Goal: Task Accomplishment & Management: Use online tool/utility

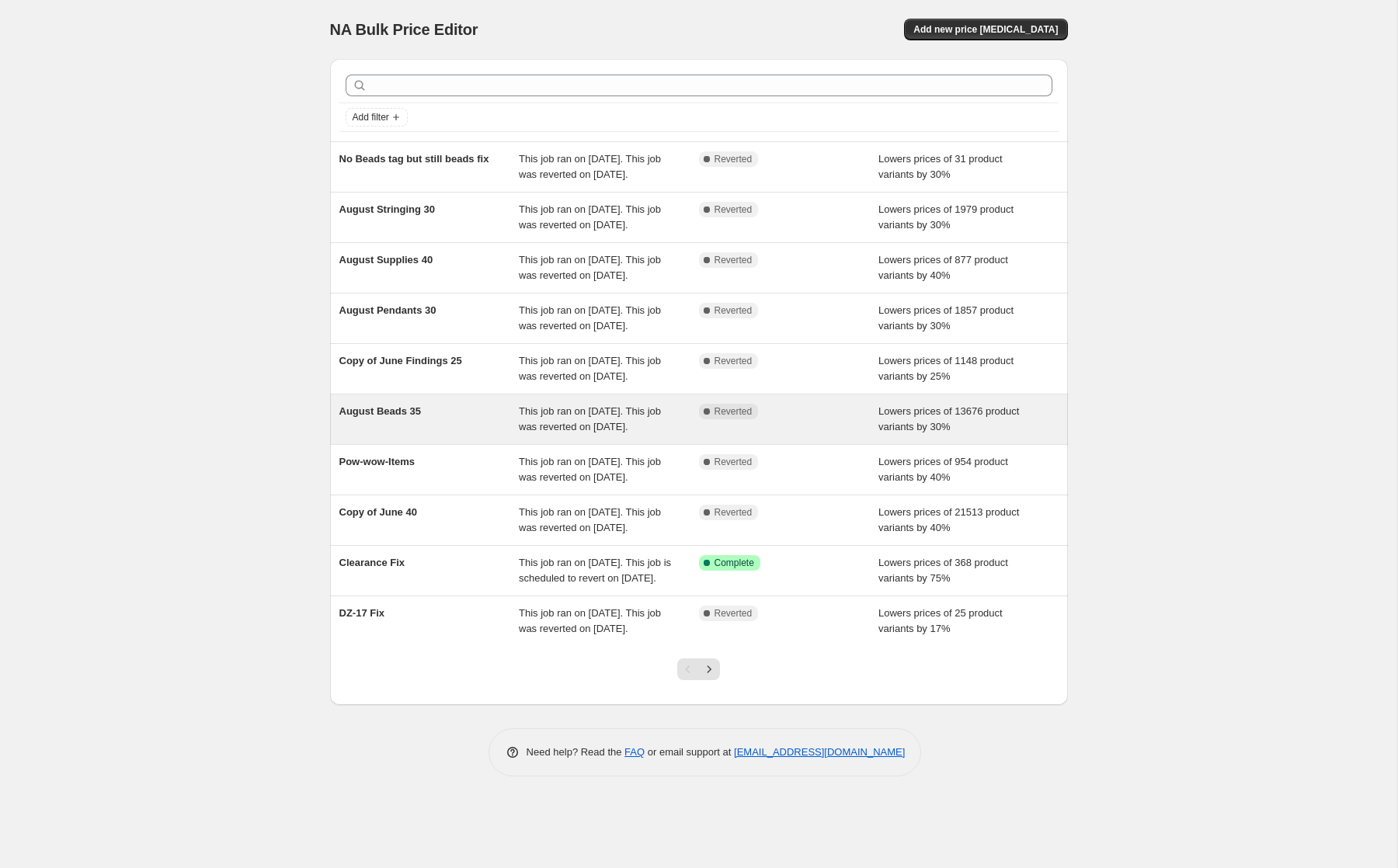
scroll to position [87, 0]
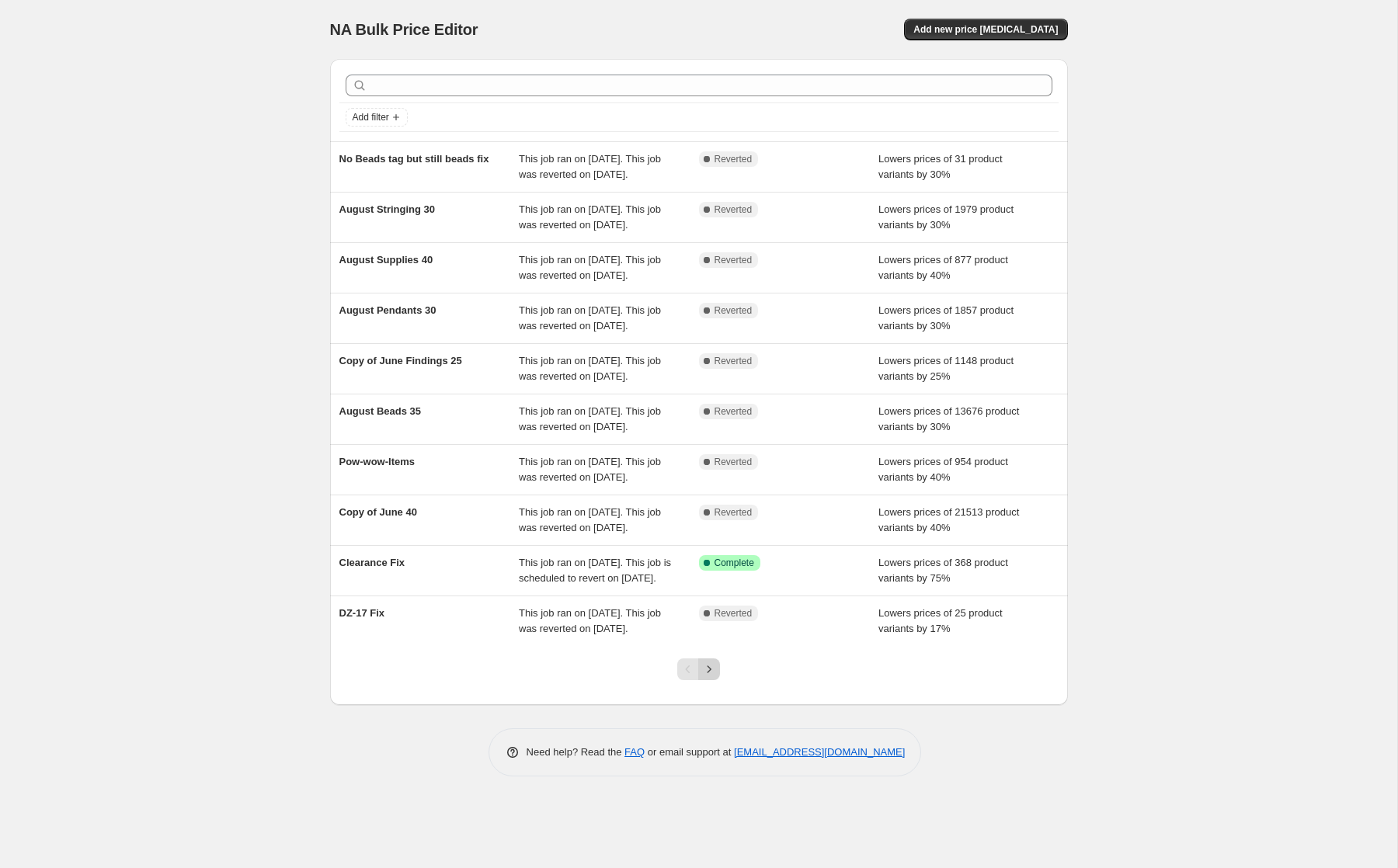
click at [711, 677] on icon "Next" at bounding box center [709, 669] width 16 height 16
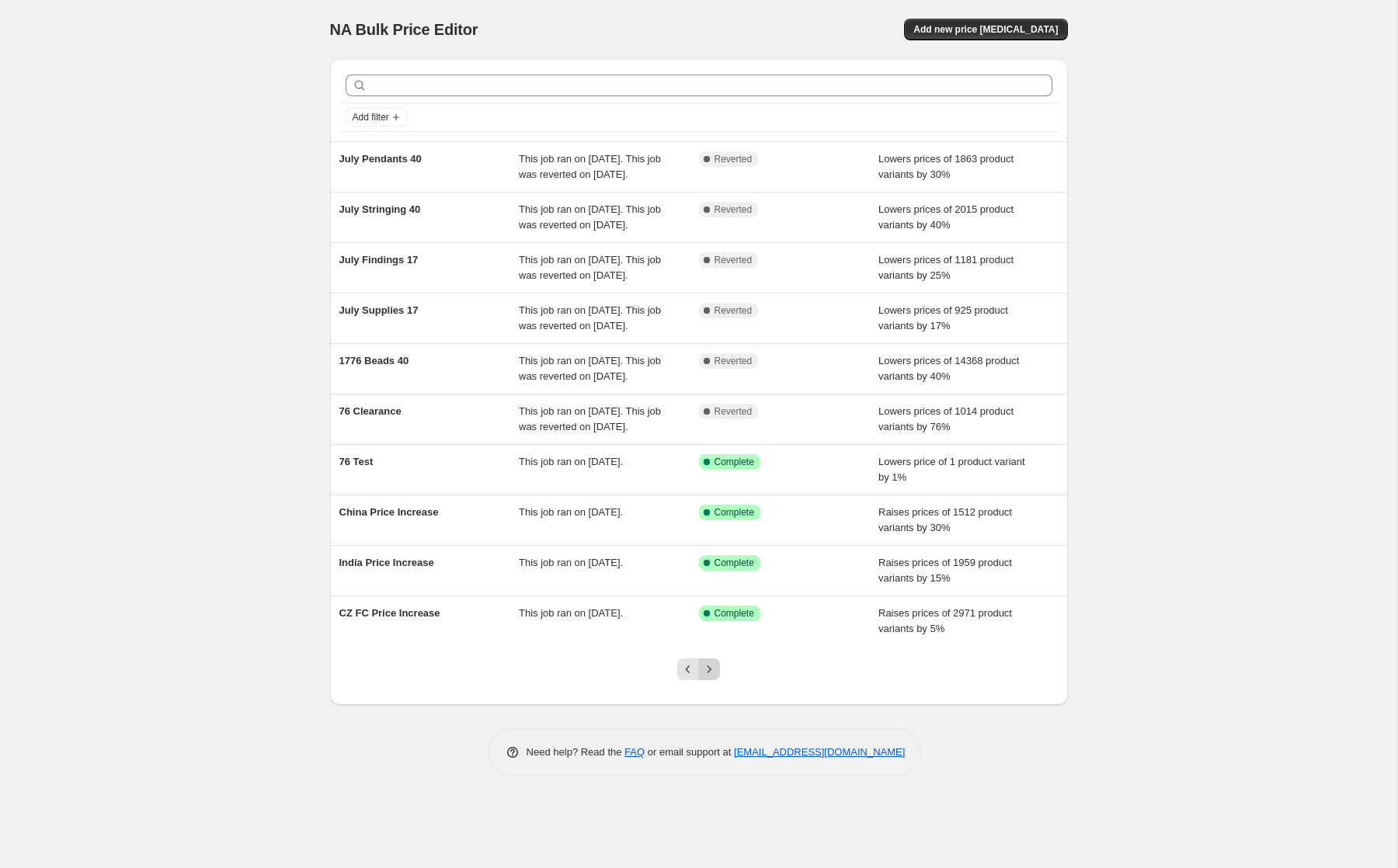
click at [710, 677] on icon "Next" at bounding box center [709, 669] width 16 height 16
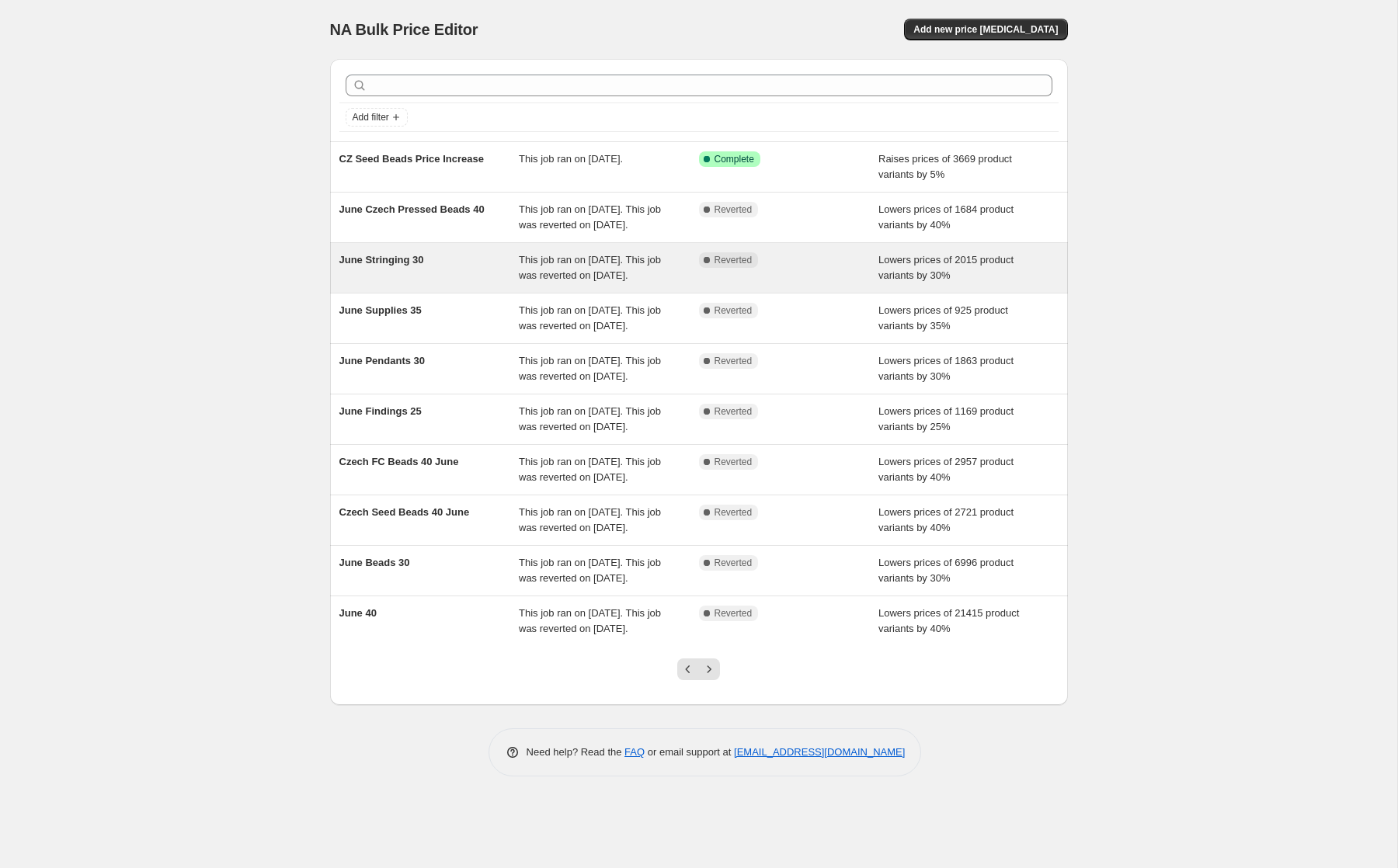
scroll to position [72, 0]
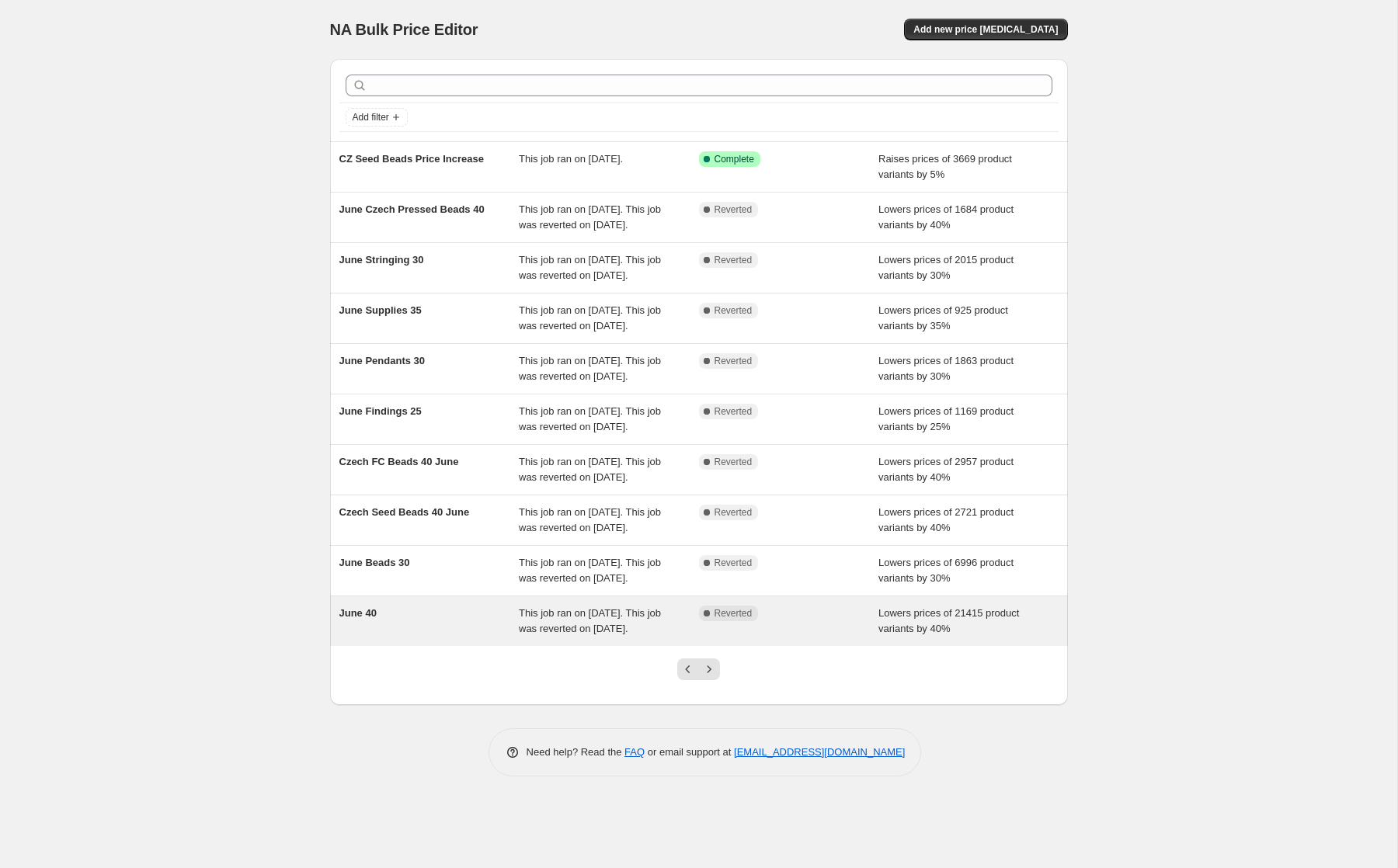
click at [554, 634] on span "This job ran on [DATE]. This job was reverted on [DATE]." at bounding box center [590, 620] width 142 height 27
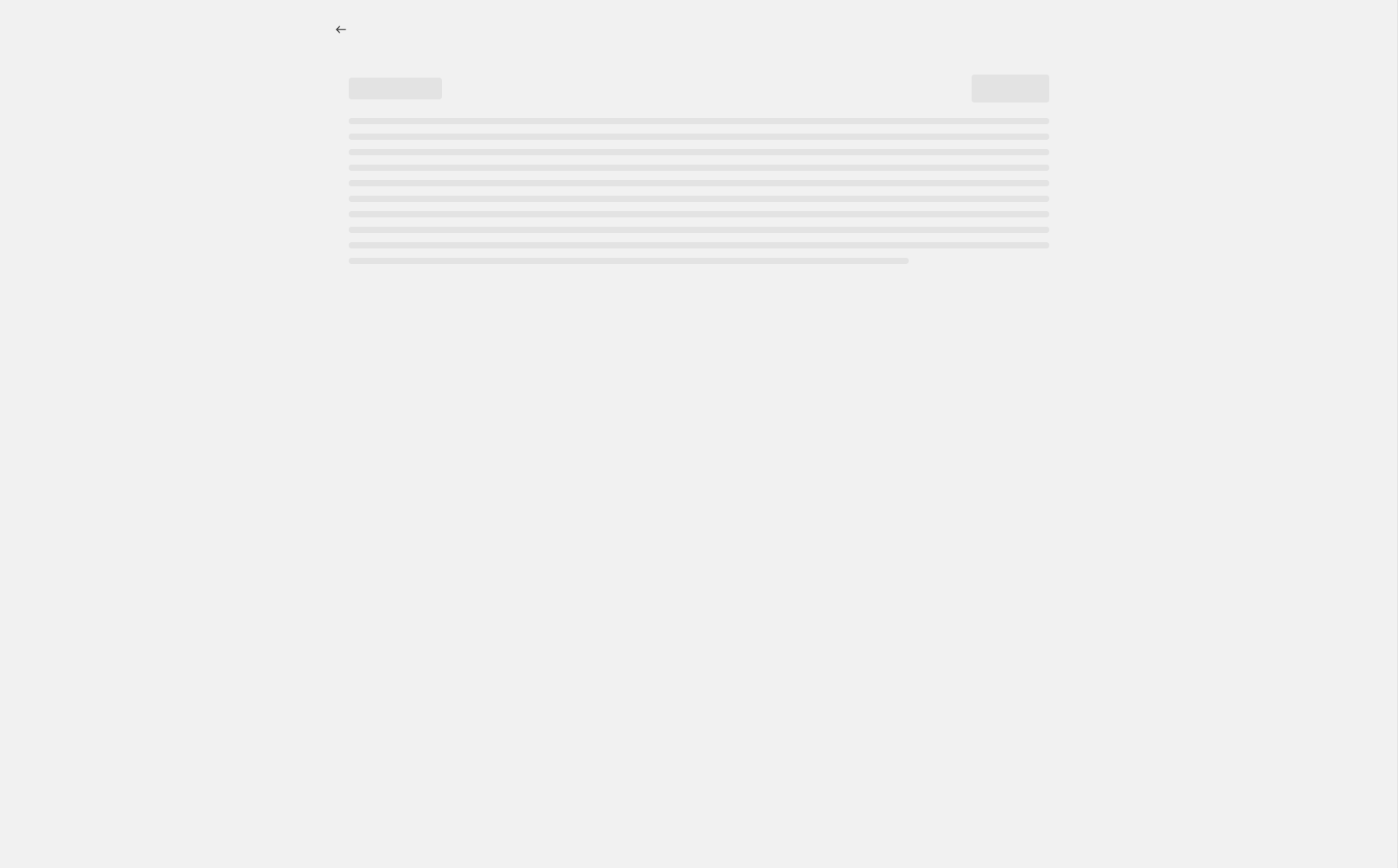
select select "percentage"
select select "tag"
select select "not_equal"
select select "tag"
select select "not_equal"
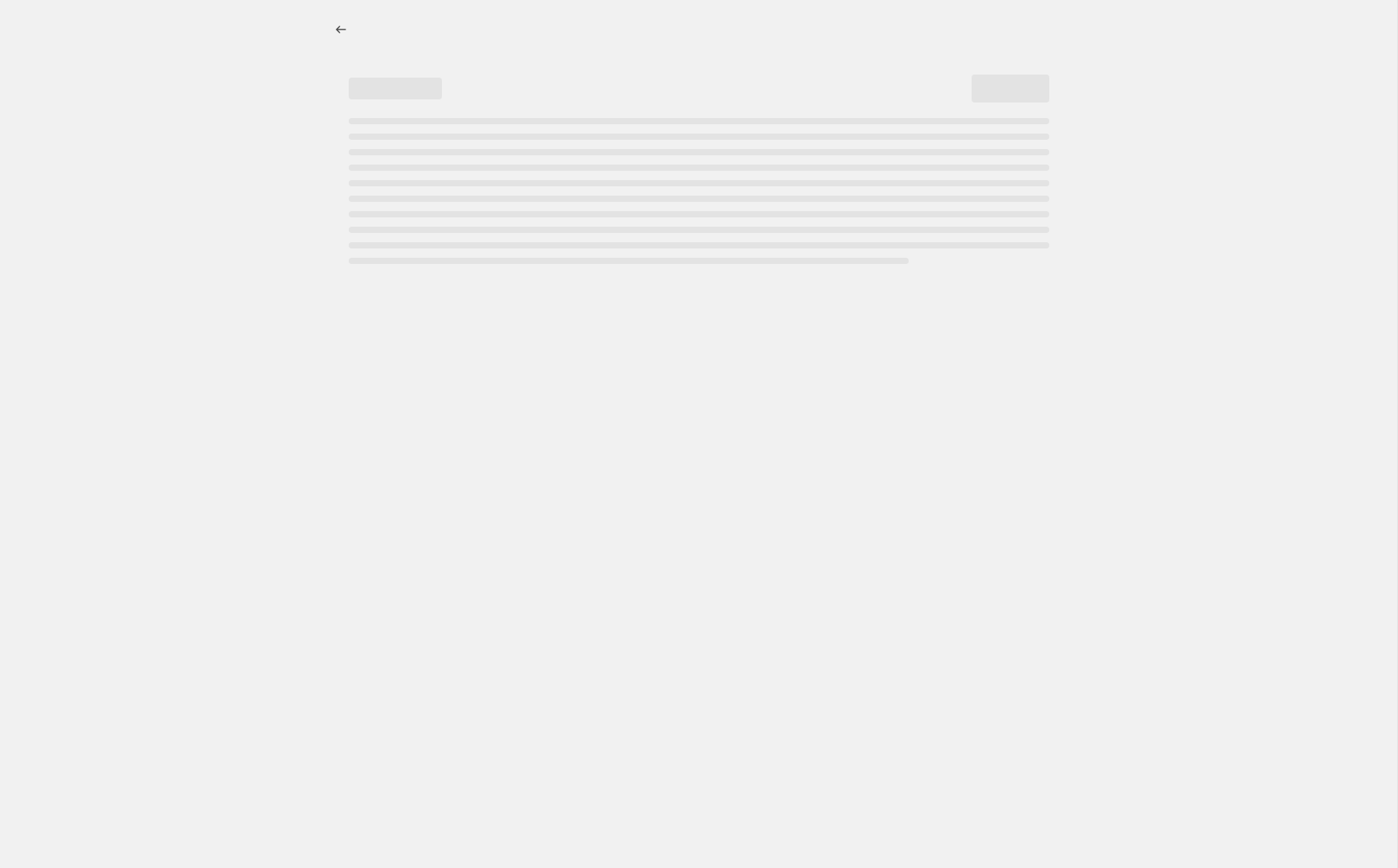
select select "tag"
select select "not_equal"
select select "tag"
select select "not_equal"
select select "collection"
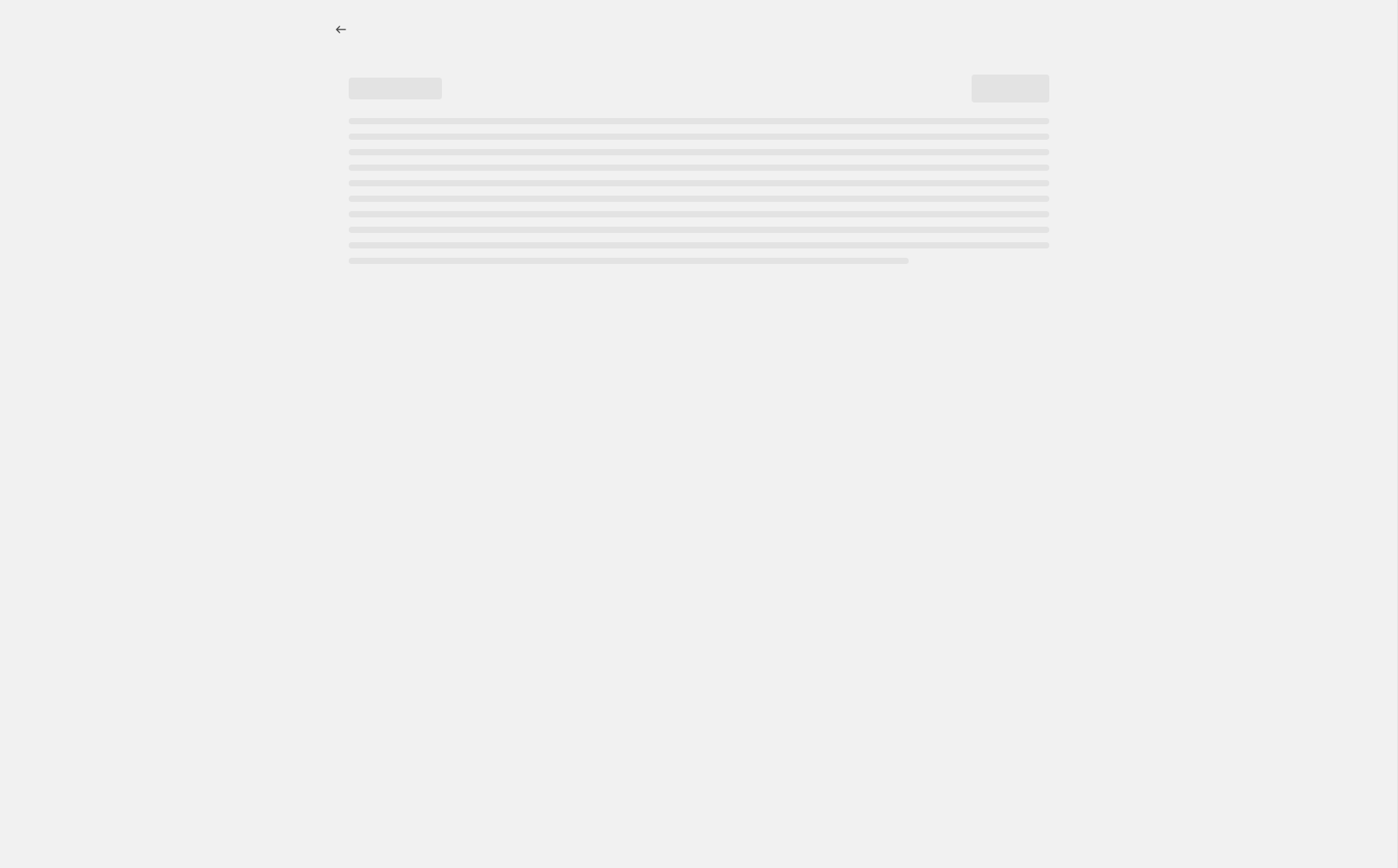
select select "not_equal"
select select "collection"
select select "not_equal"
select select "vendor"
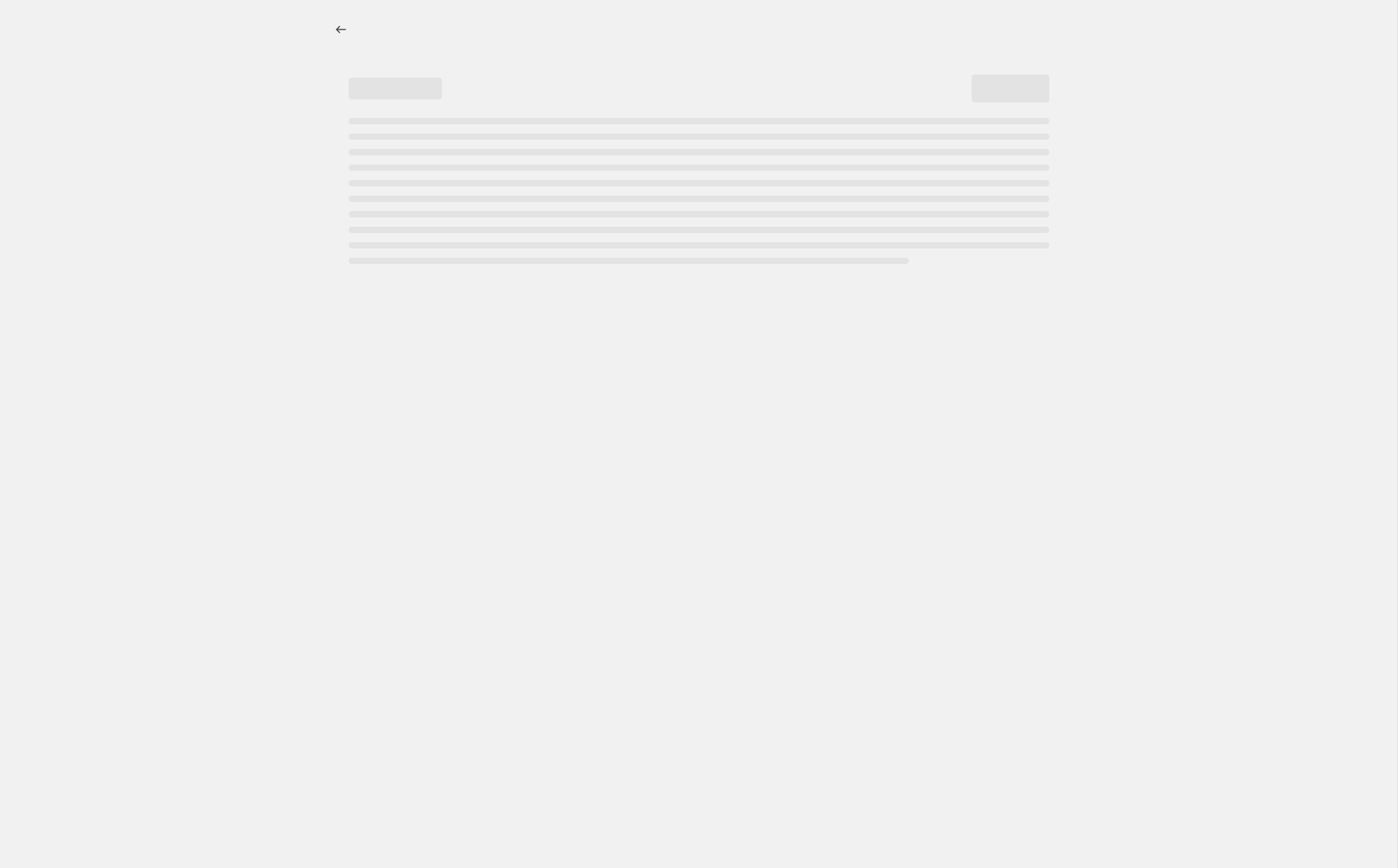
select select "not_equal"
select select "product_status"
select select "vendor"
select select "not_equal"
select select "tag"
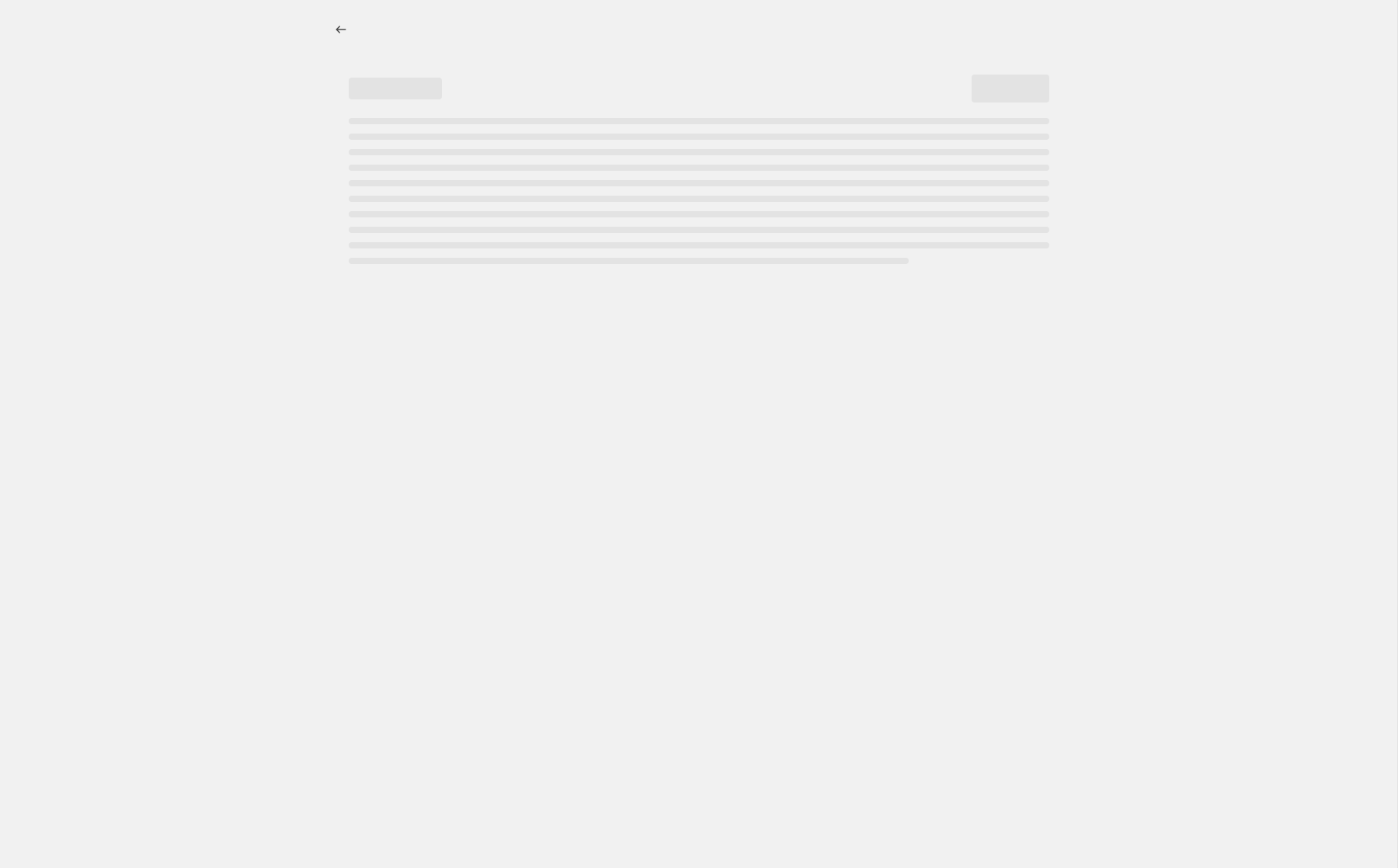
select select "not_equal"
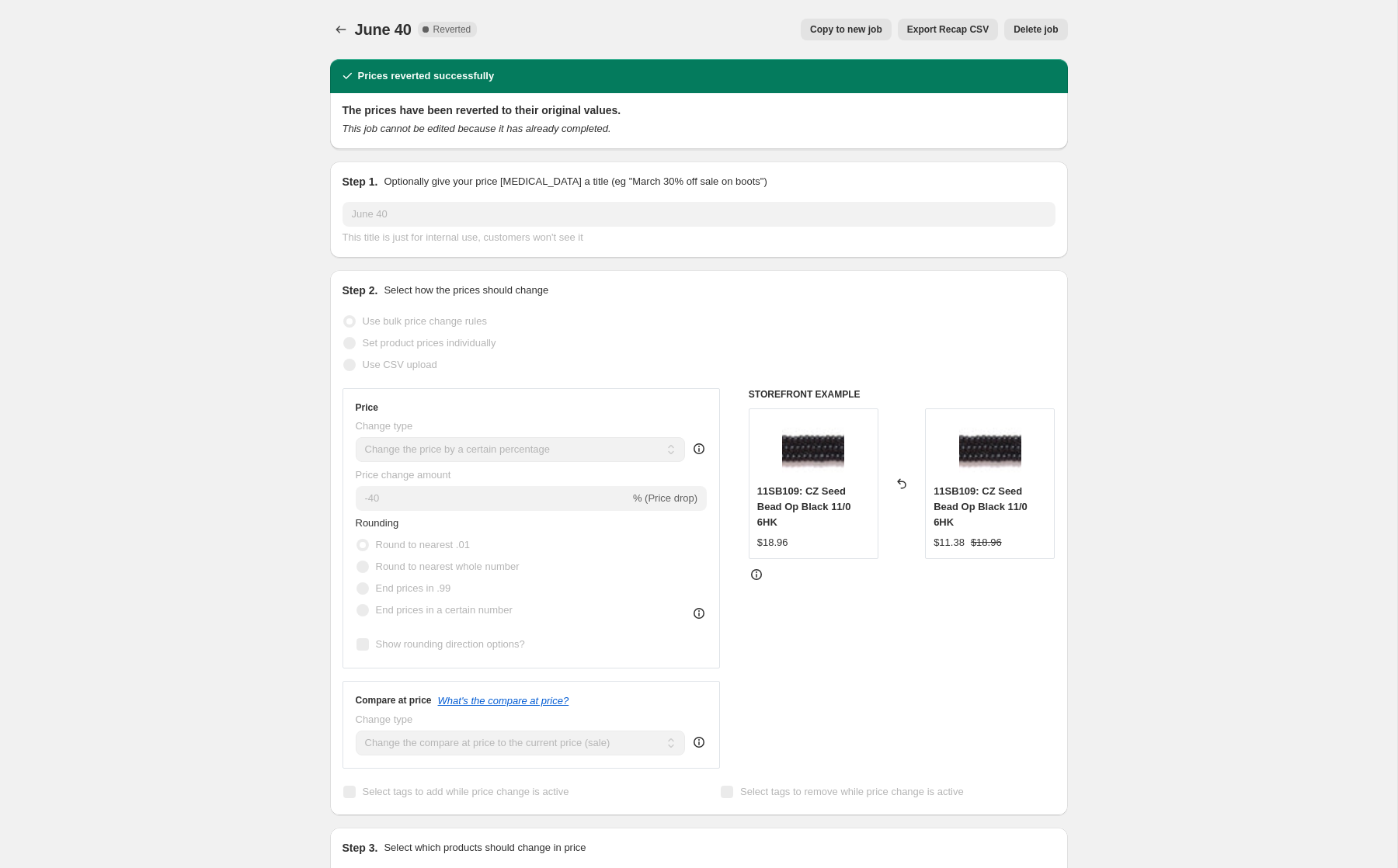
click at [845, 24] on span "Copy to new job" at bounding box center [846, 30] width 73 height 12
select select "percentage"
select select "tag"
select select "not_equal"
select select "tag"
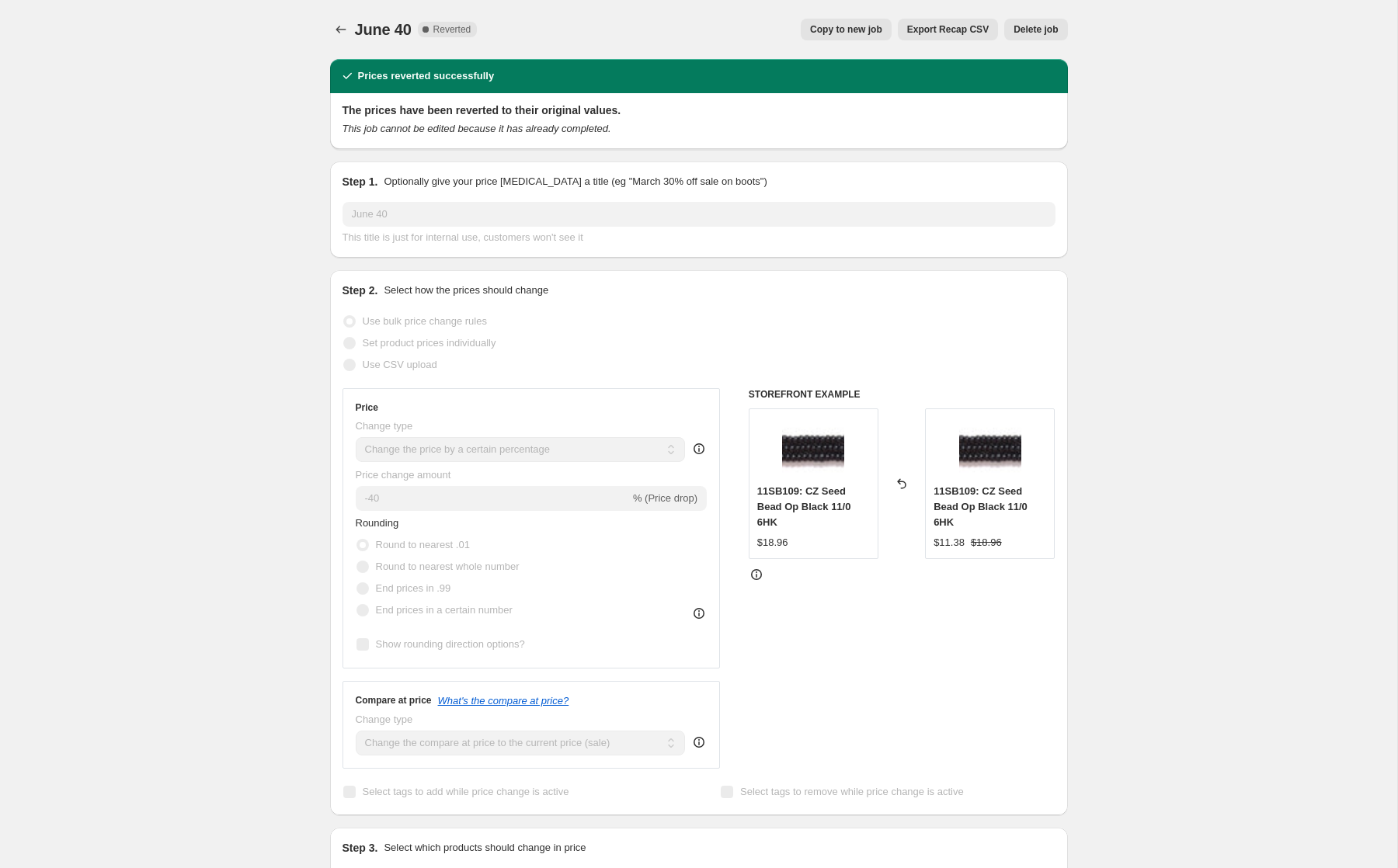
select select "not_equal"
select select "tag"
select select "not_equal"
select select "tag"
select select "not_equal"
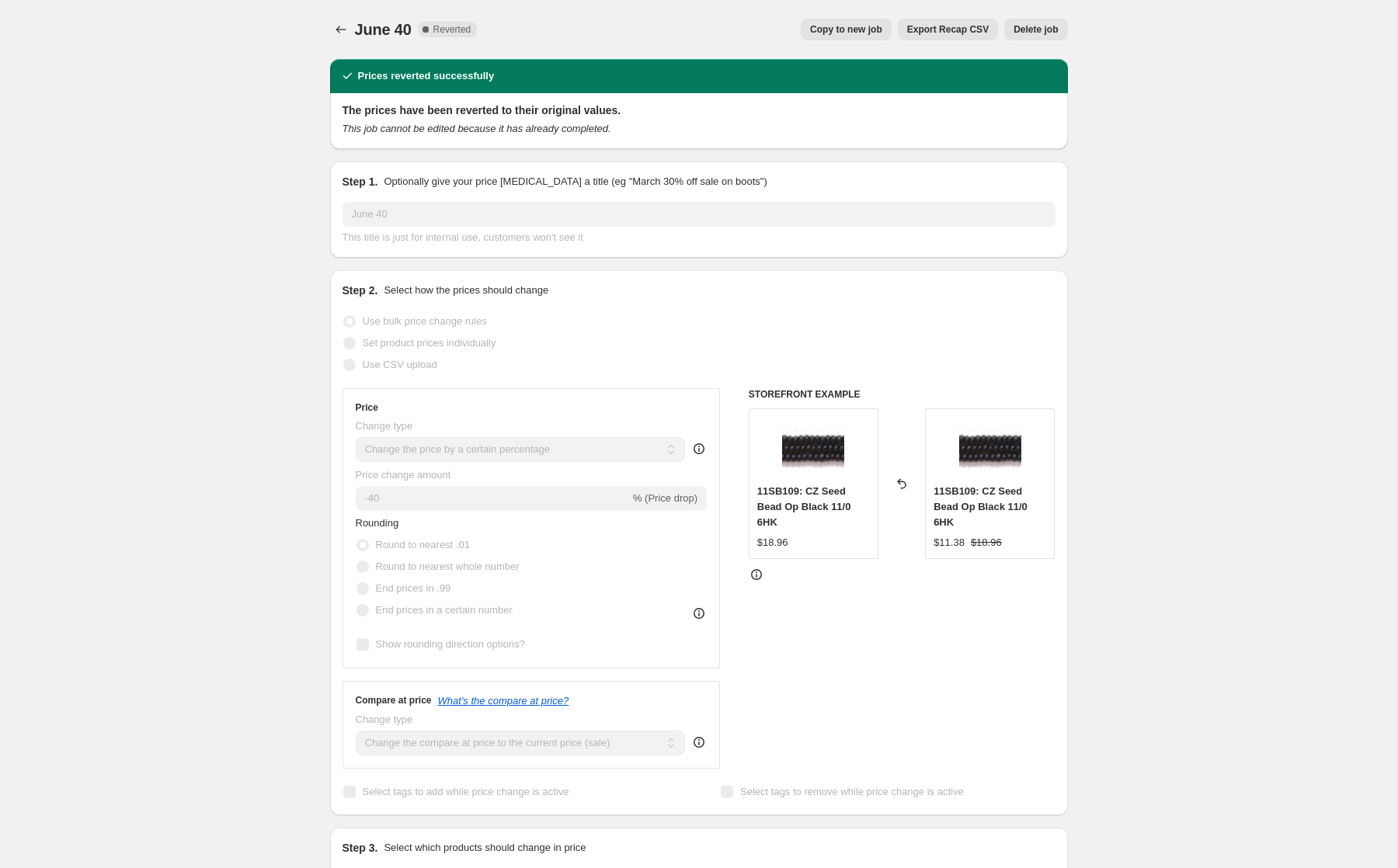
select select "collection"
select select "not_equal"
select select "collection"
select select "not_equal"
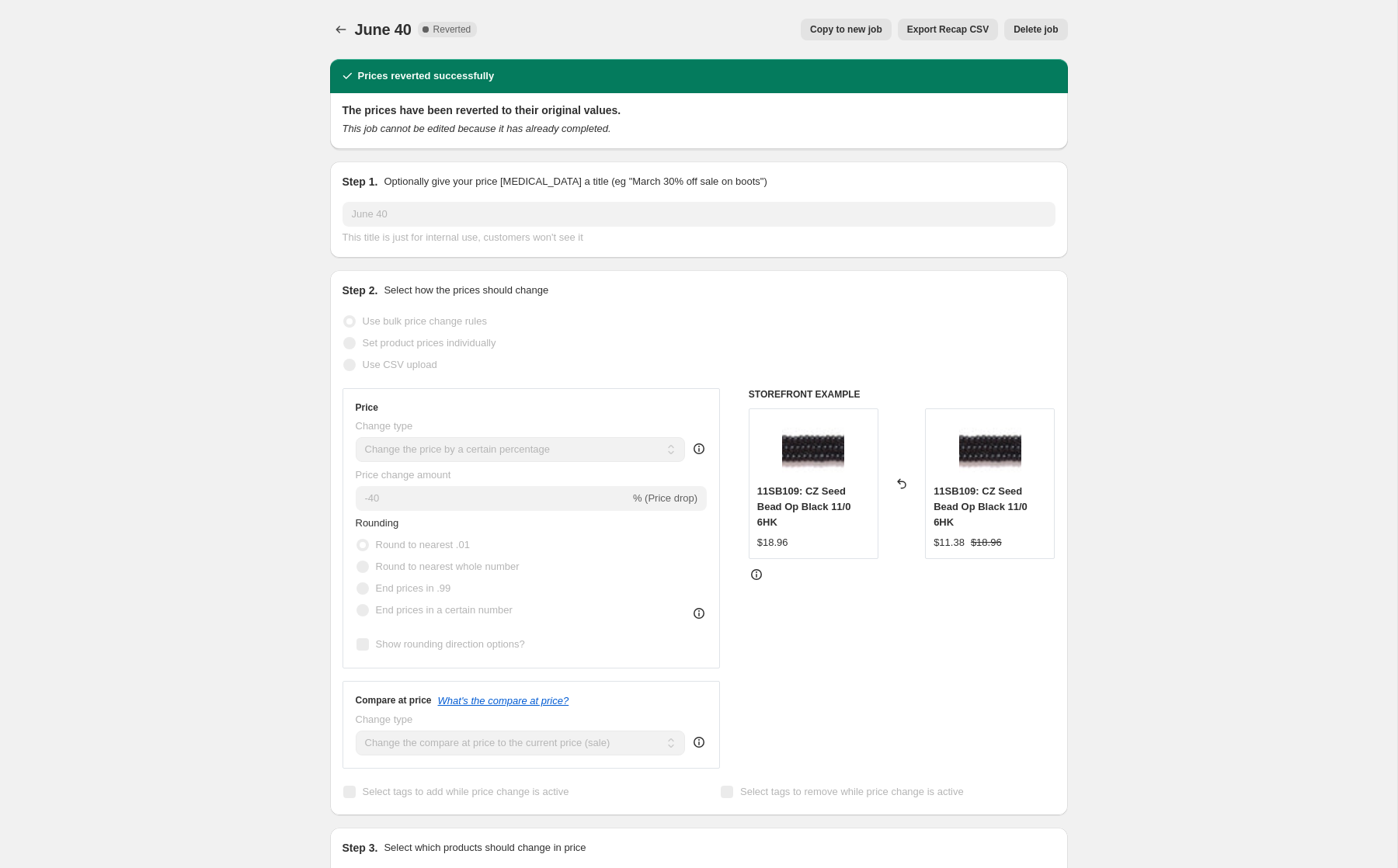
select select "vendor"
select select "not_equal"
select select "product_status"
select select "vendor"
select select "not_equal"
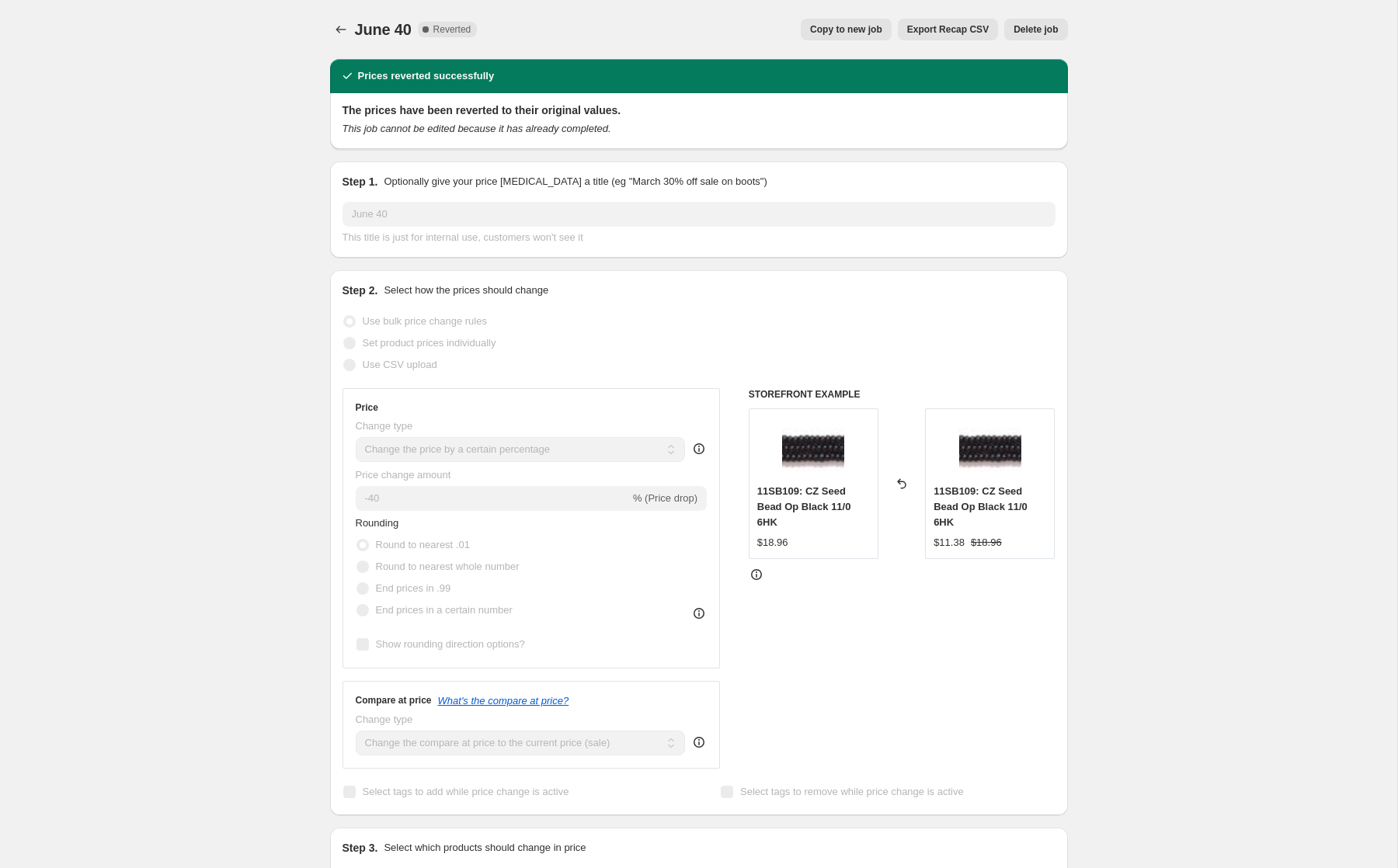
select select "tag"
select select "not_equal"
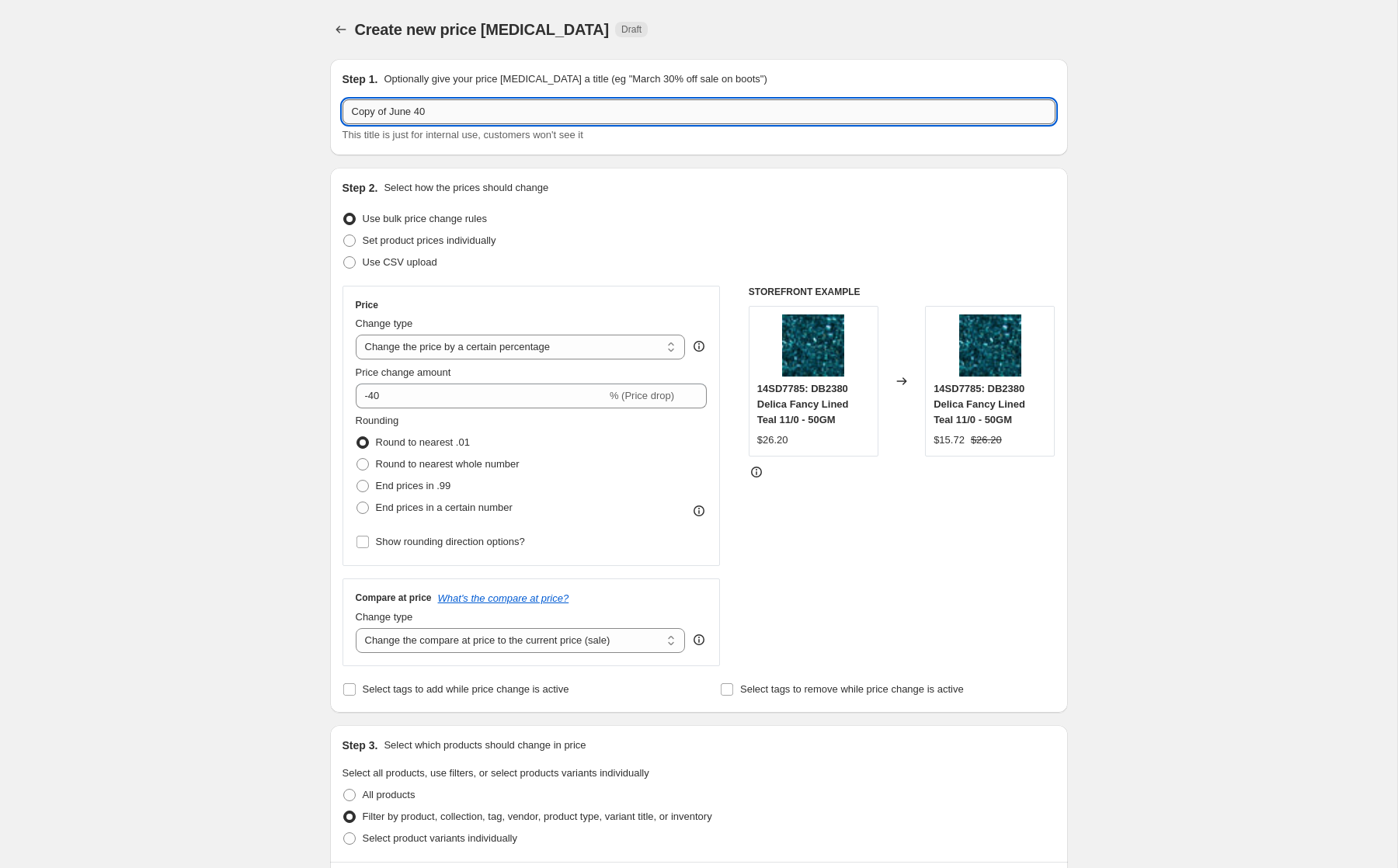
click at [438, 116] on input "Copy of June 40" at bounding box center [699, 112] width 713 height 24
drag, startPoint x: 415, startPoint y: 114, endPoint x: 339, endPoint y: 98, distance: 77.7
click at [338, 98] on div "Step 1. Optionally give your price [MEDICAL_DATA] a title (eg "March 30% off sa…" at bounding box center [699, 107] width 738 height 96
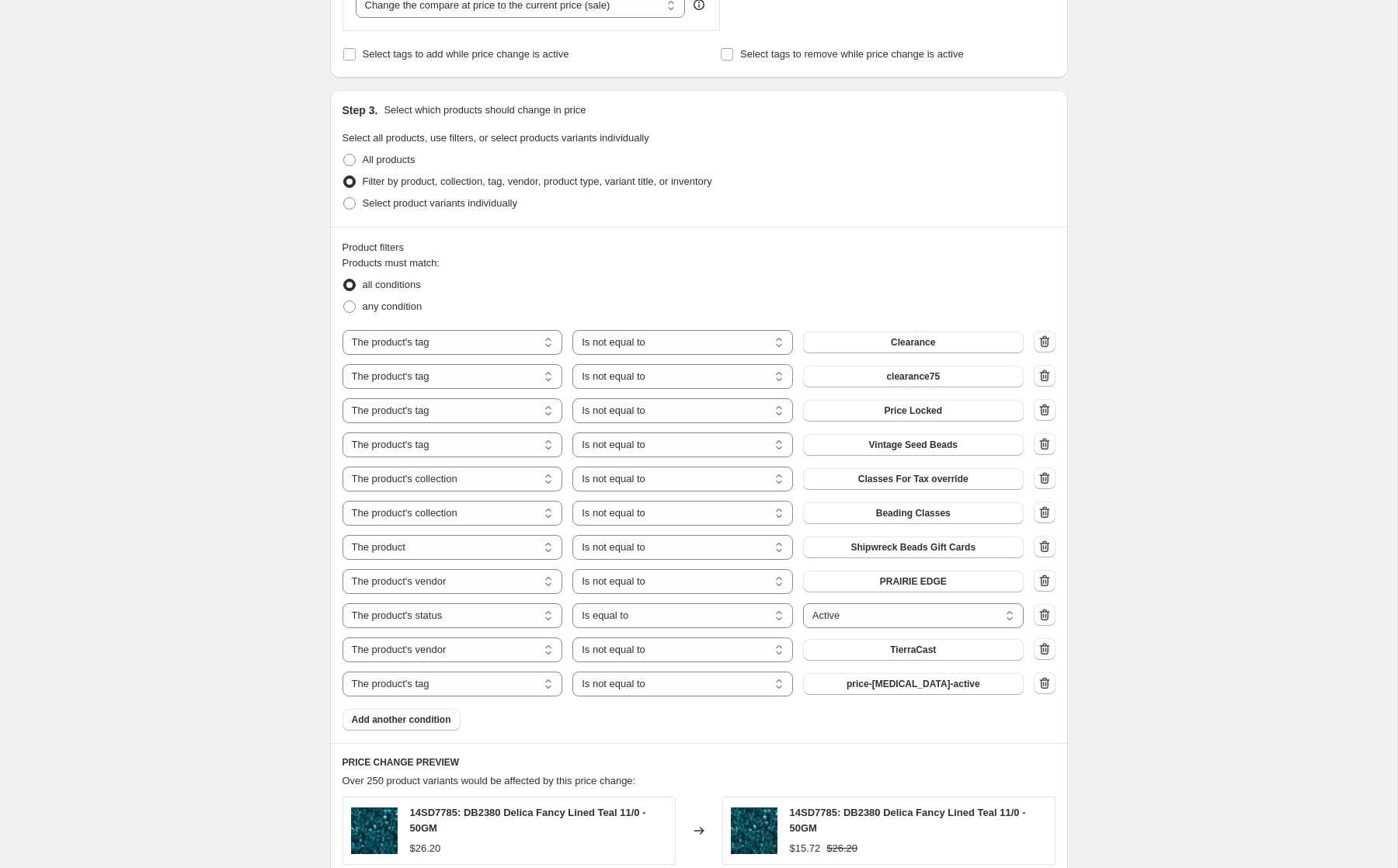
scroll to position [689, 0]
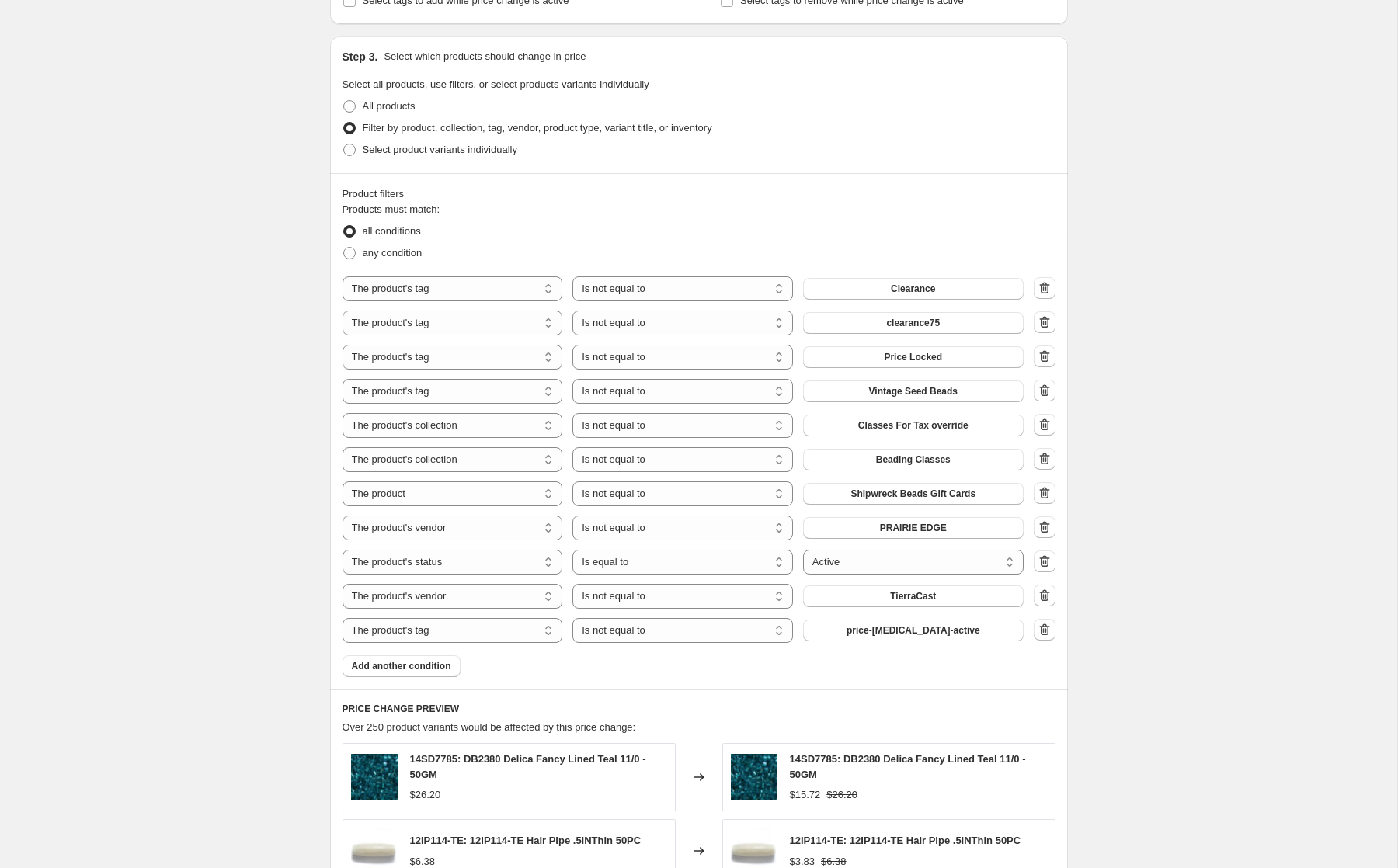
type input "August 40"
